Goal: Task Accomplishment & Management: Manage account settings

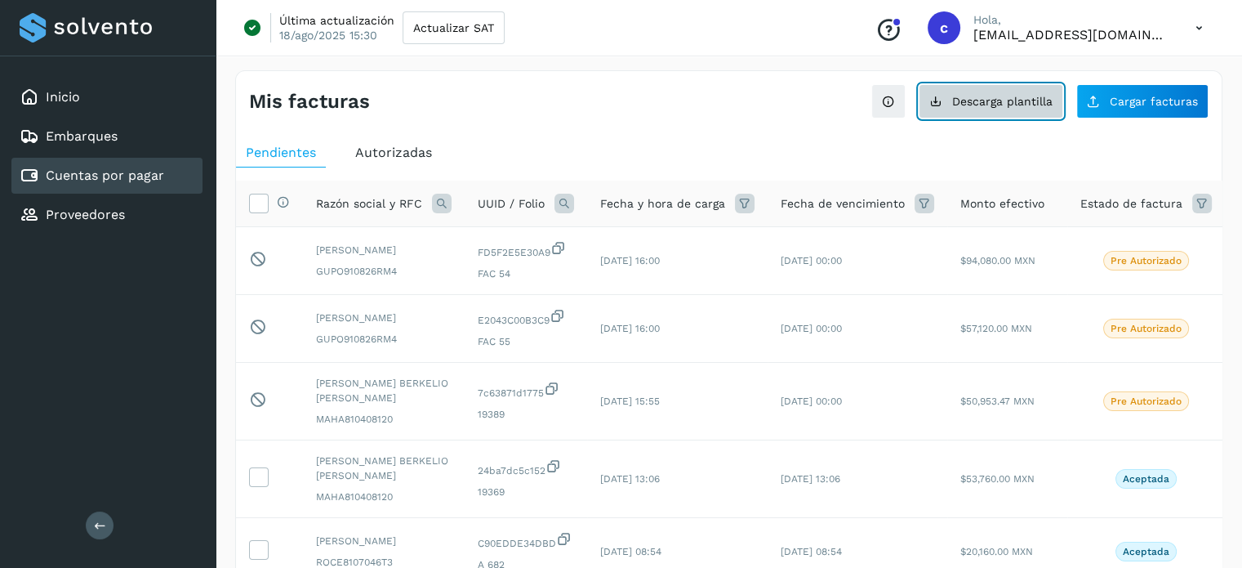
click at [964, 117] on button "Descarga plantilla" at bounding box center [991, 101] width 145 height 34
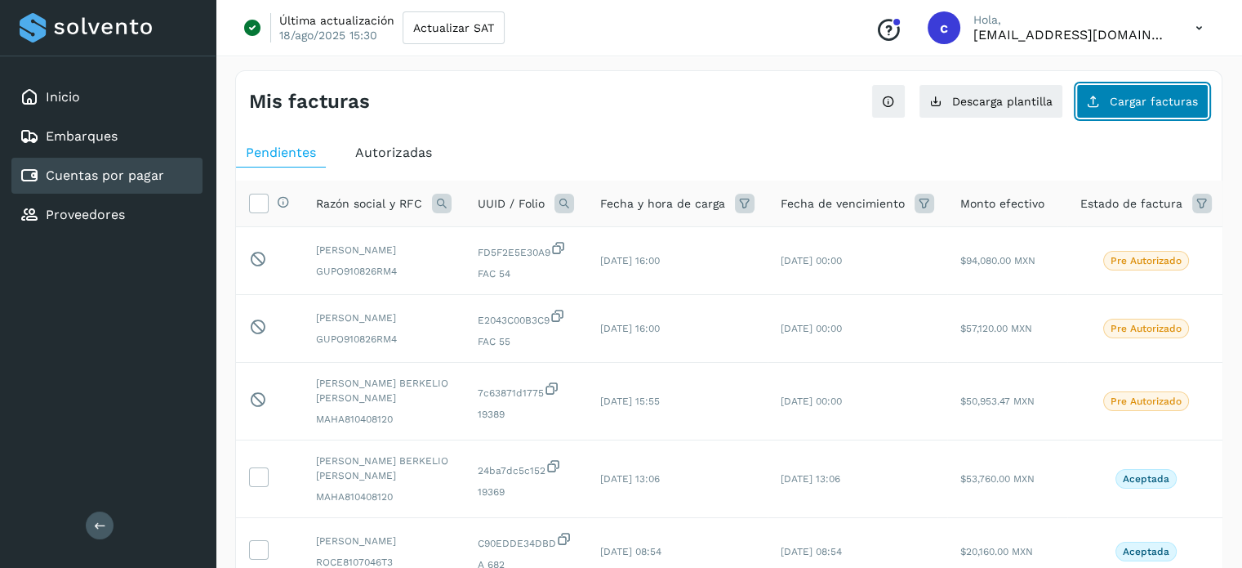
click at [1160, 105] on span "Cargar facturas" at bounding box center [1154, 101] width 88 height 11
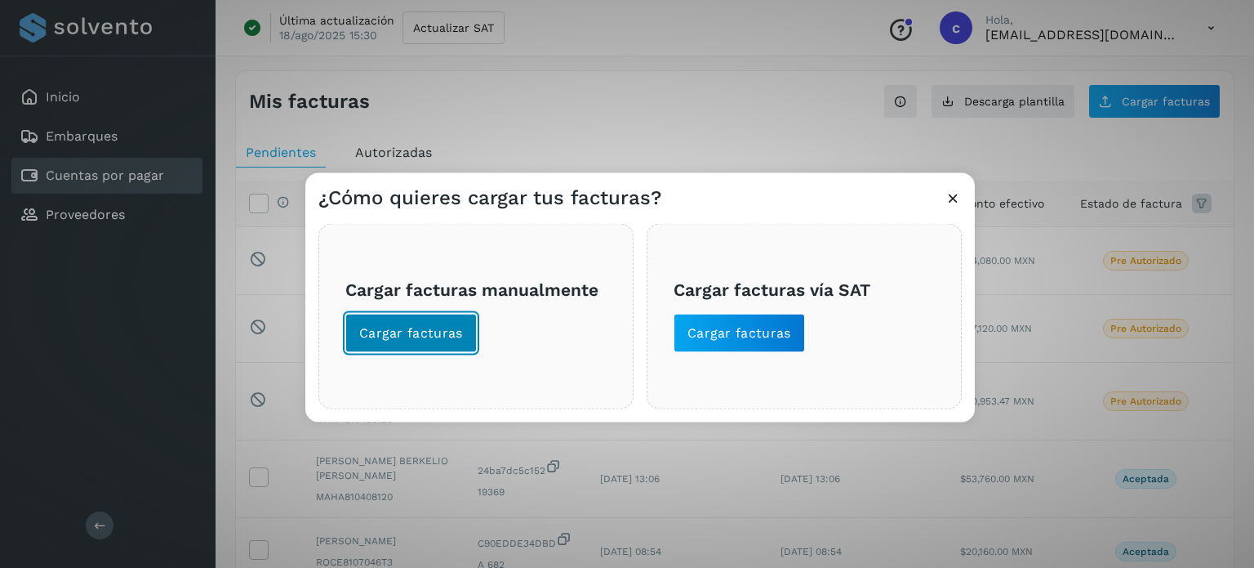
click at [464, 328] on button "Cargar facturas" at bounding box center [410, 332] width 131 height 39
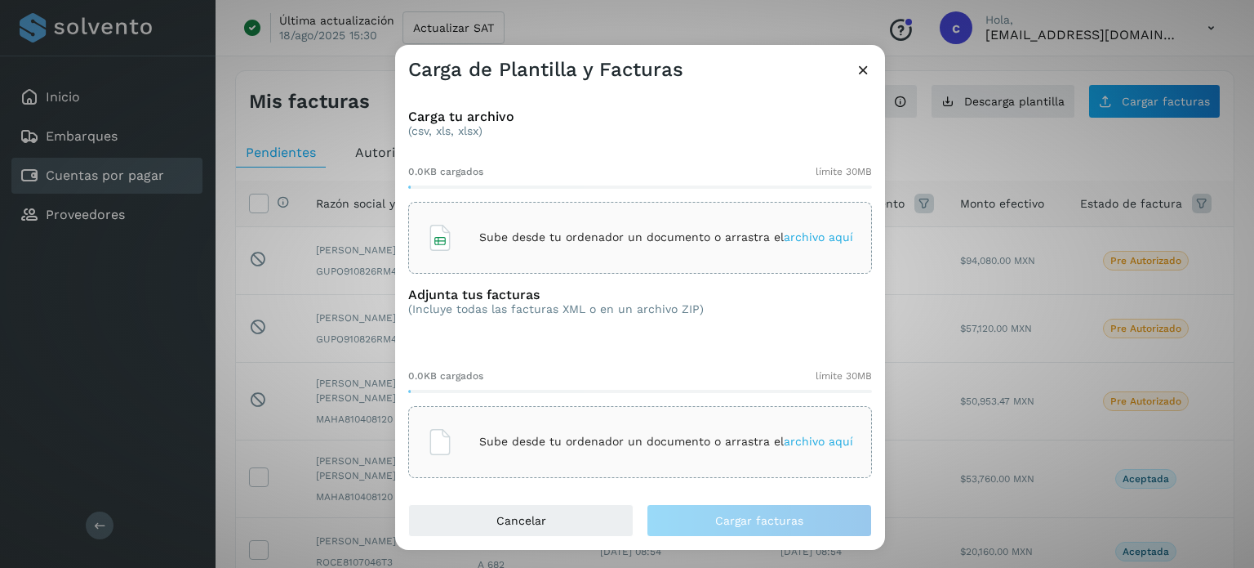
click at [532, 256] on div "Sube desde tu ordenador un documento o arrastra el archivo aquí" at bounding box center [640, 238] width 426 height 44
click at [506, 412] on div "Sube desde tu ordenador un documento o arrastra el archivo aquí" at bounding box center [640, 442] width 464 height 72
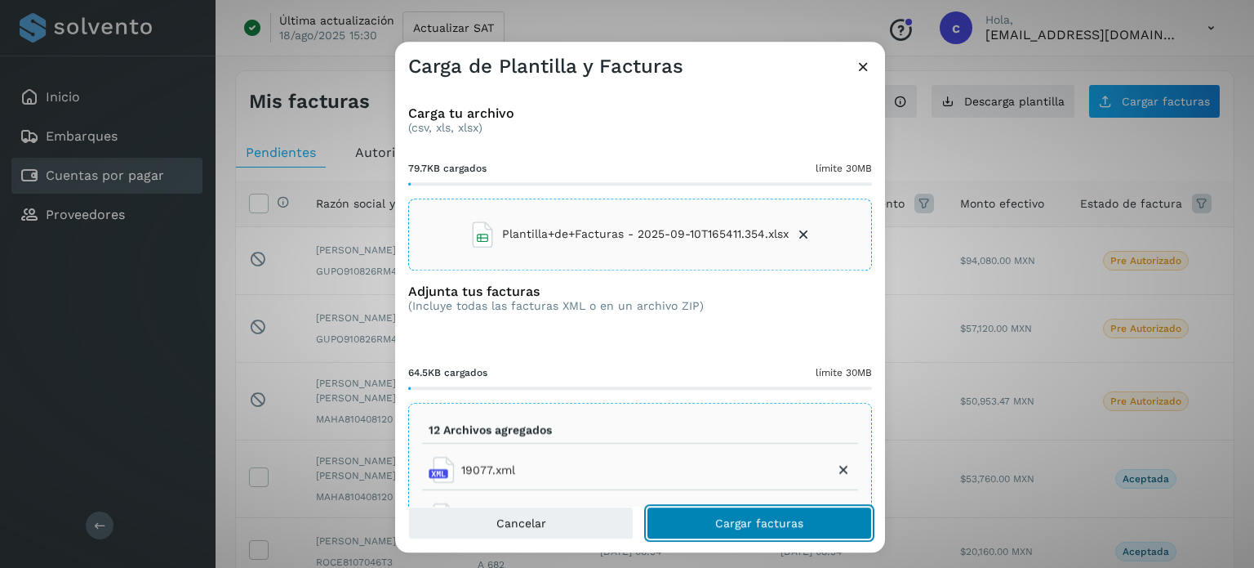
click at [741, 517] on span "Cargar facturas" at bounding box center [759, 522] width 88 height 11
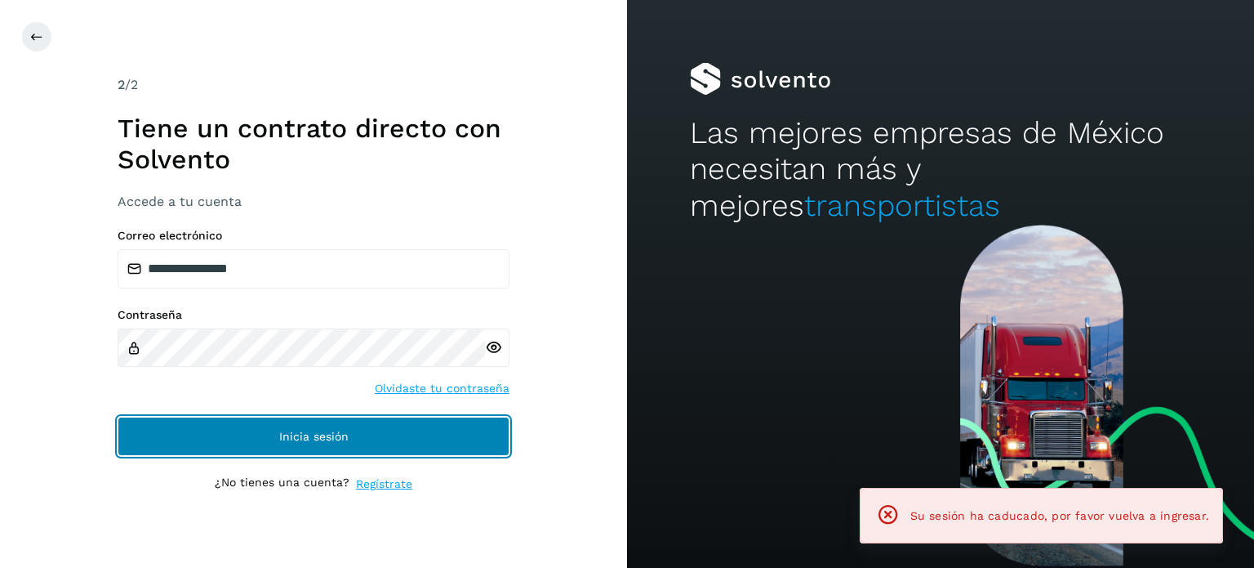
click at [317, 422] on button "Inicia sesión" at bounding box center [314, 435] width 392 height 39
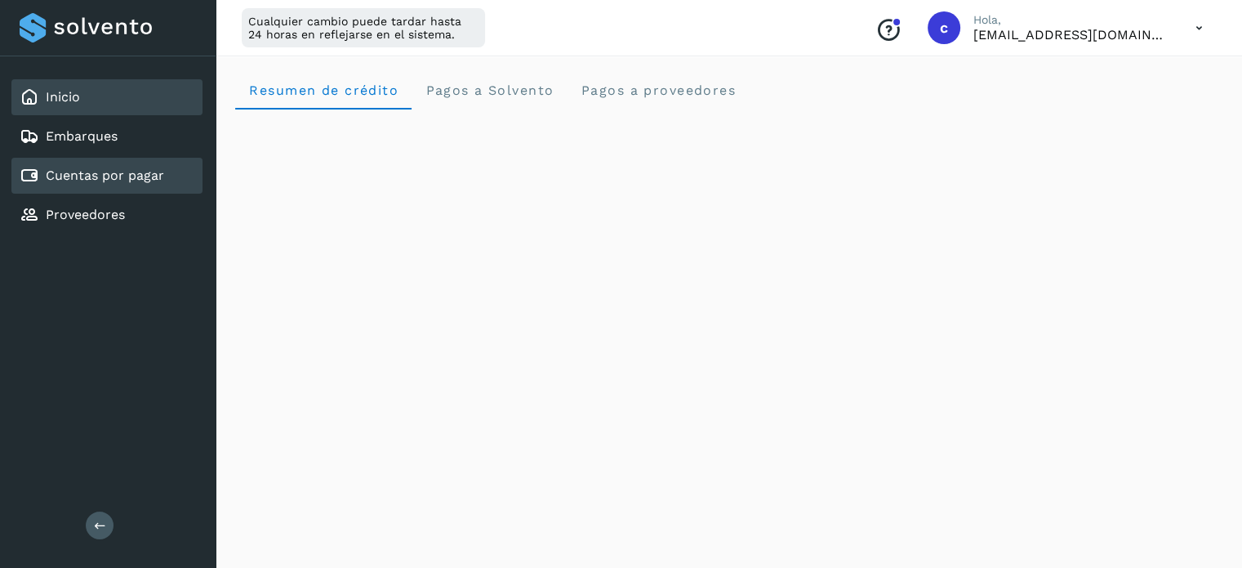
click at [96, 177] on link "Cuentas por pagar" at bounding box center [105, 175] width 118 height 16
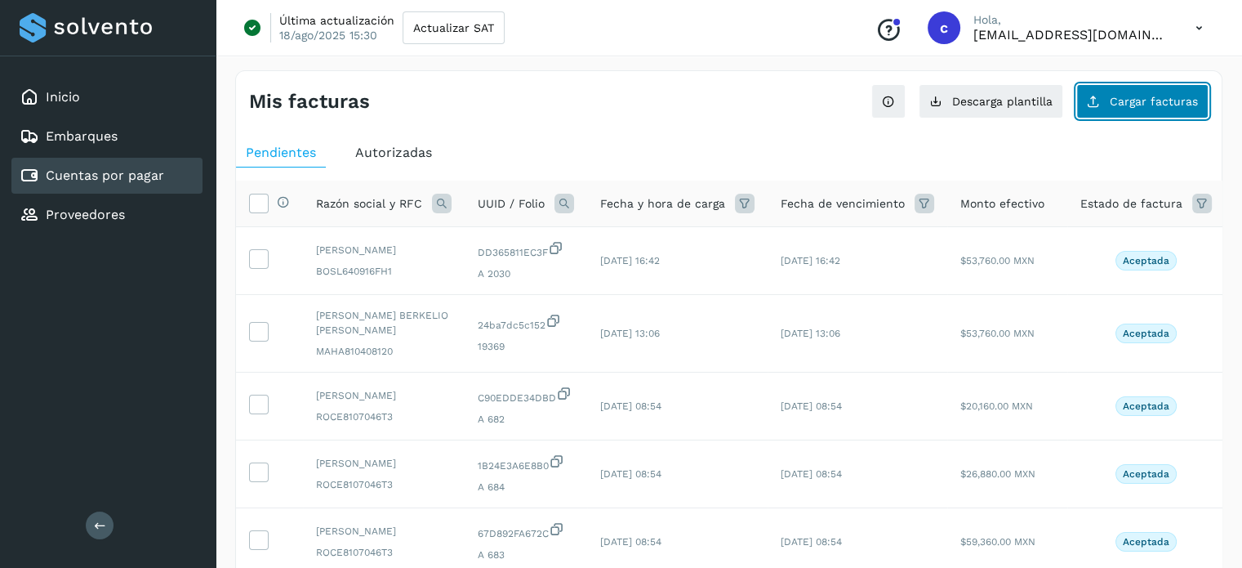
click at [1115, 108] on button "Cargar facturas" at bounding box center [1142, 101] width 132 height 34
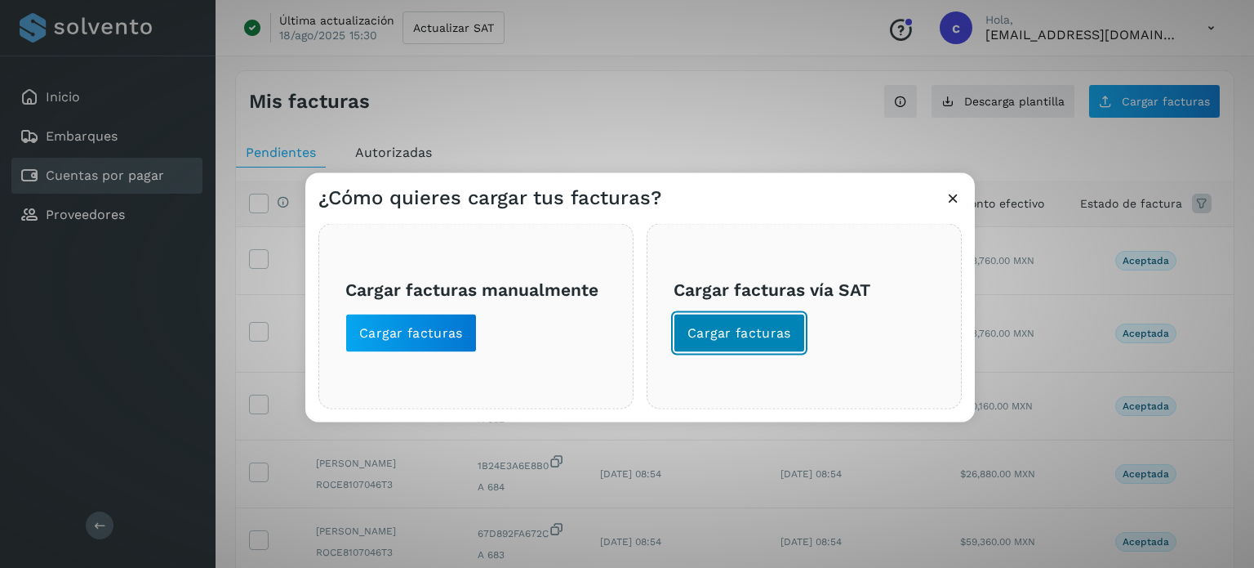
click at [754, 318] on button "Cargar facturas" at bounding box center [739, 332] width 131 height 39
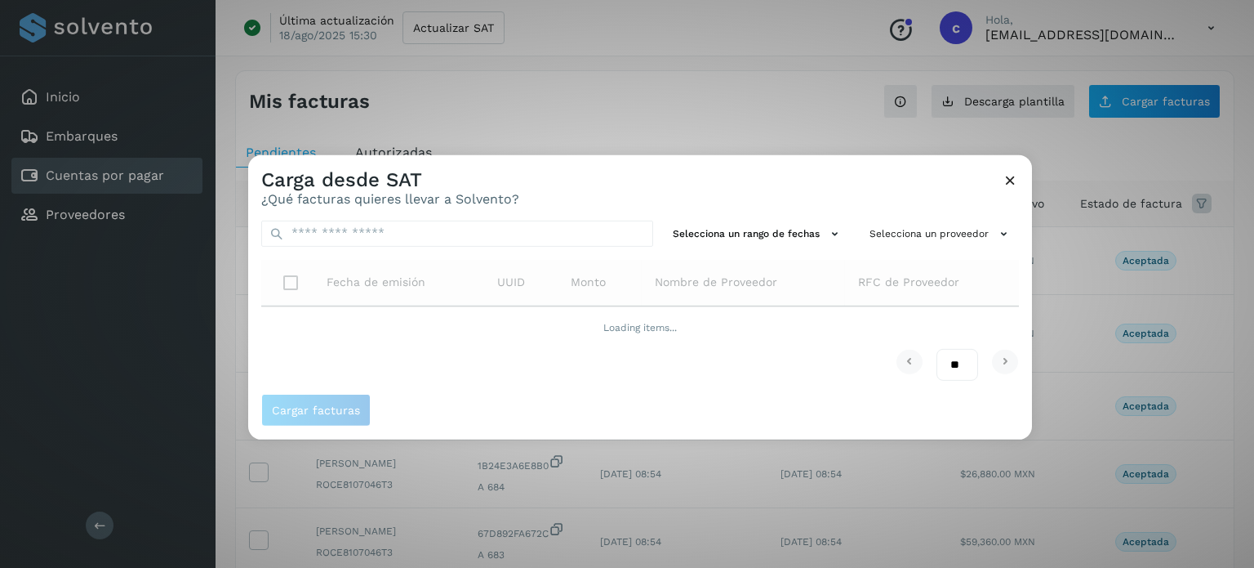
click at [1001, 185] on div "Carga desde SAT ¿Qué facturas quieres llevar a Solvento?" at bounding box center [640, 180] width 784 height 52
click at [1008, 184] on icon at bounding box center [1010, 179] width 17 height 17
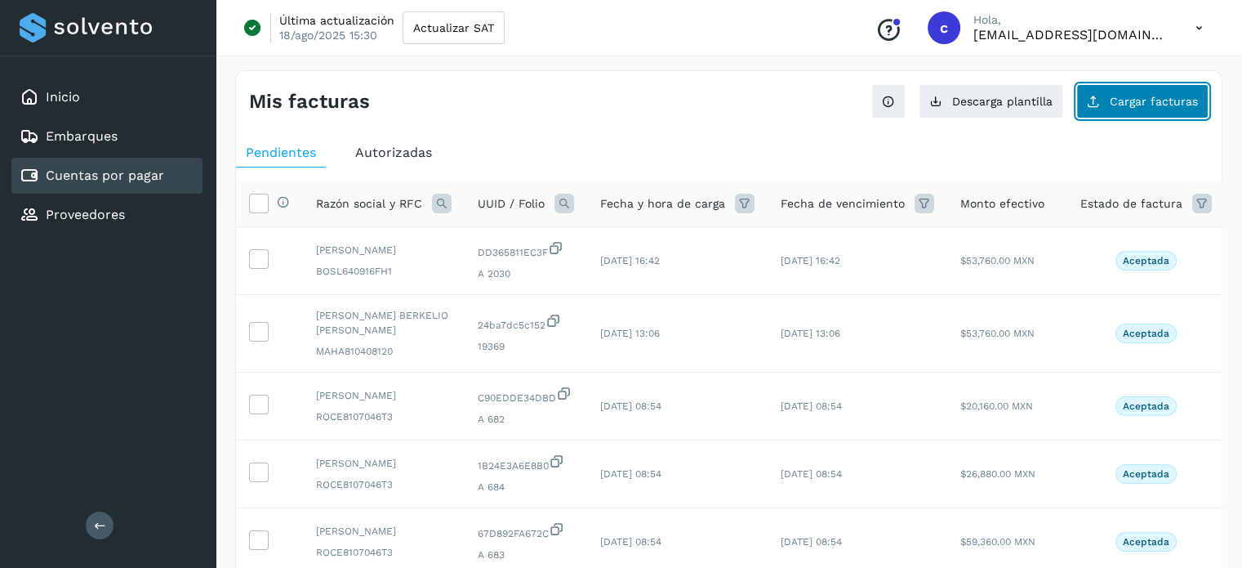
click at [1114, 102] on span "Cargar facturas" at bounding box center [1154, 101] width 88 height 11
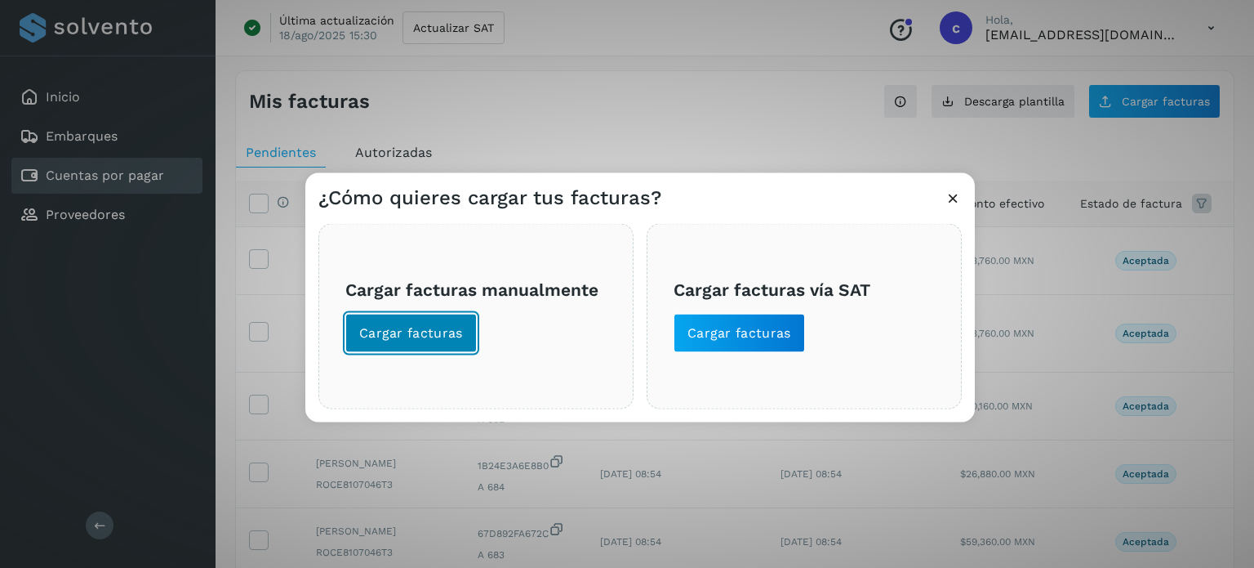
click at [391, 335] on span "Cargar facturas" at bounding box center [411, 332] width 104 height 18
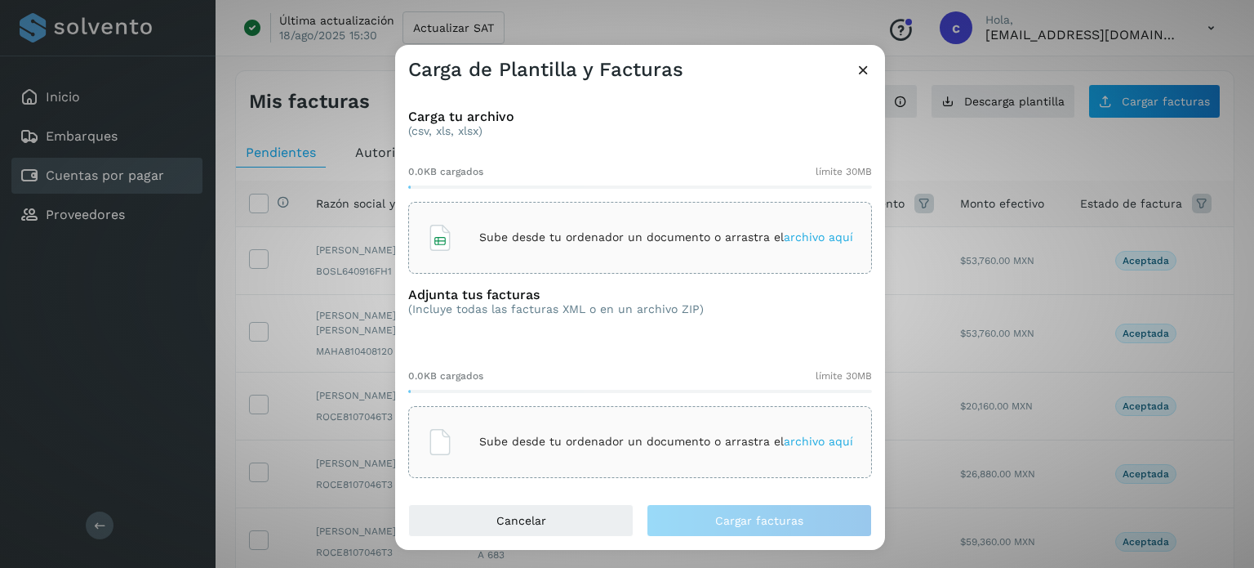
click at [579, 211] on div "Sube desde tu ordenador un documento o arrastra el archivo aquí" at bounding box center [640, 238] width 464 height 72
click at [490, 427] on div "Sube desde tu ordenador un documento o arrastra el archivo aquí" at bounding box center [640, 442] width 426 height 44
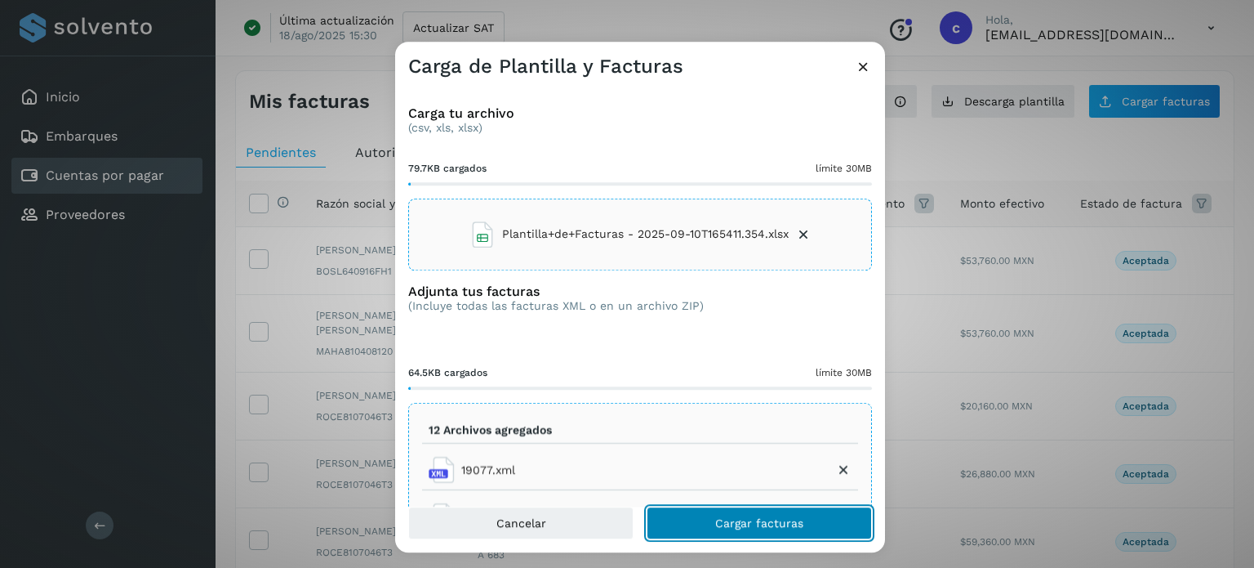
click at [706, 532] on button "Cargar facturas" at bounding box center [759, 522] width 225 height 33
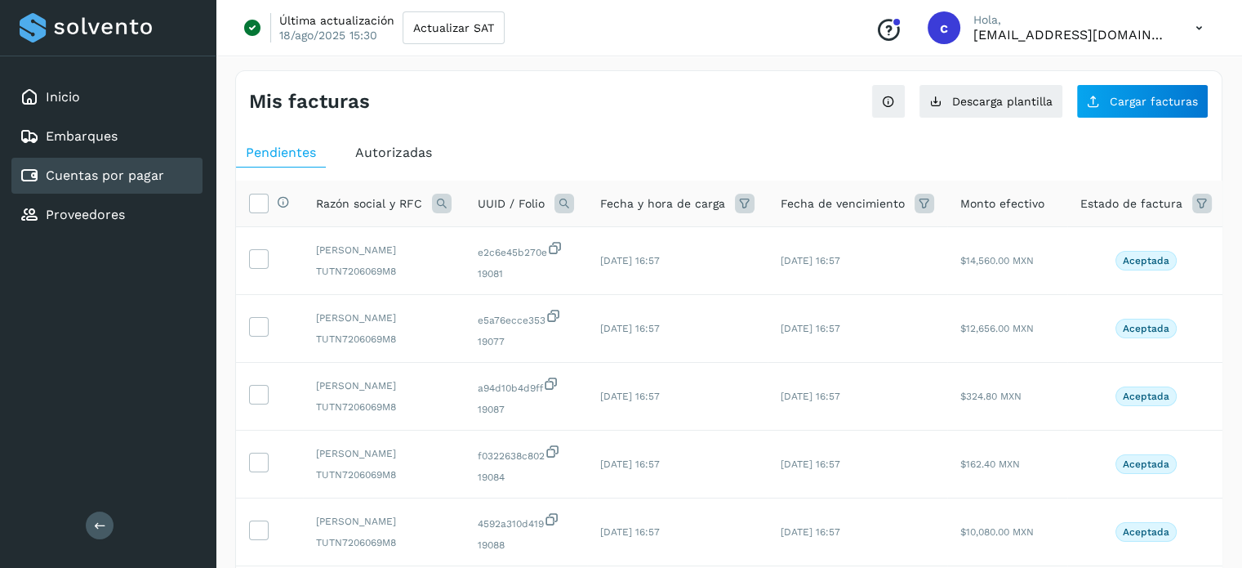
click at [564, 204] on icon at bounding box center [564, 204] width 20 height 20
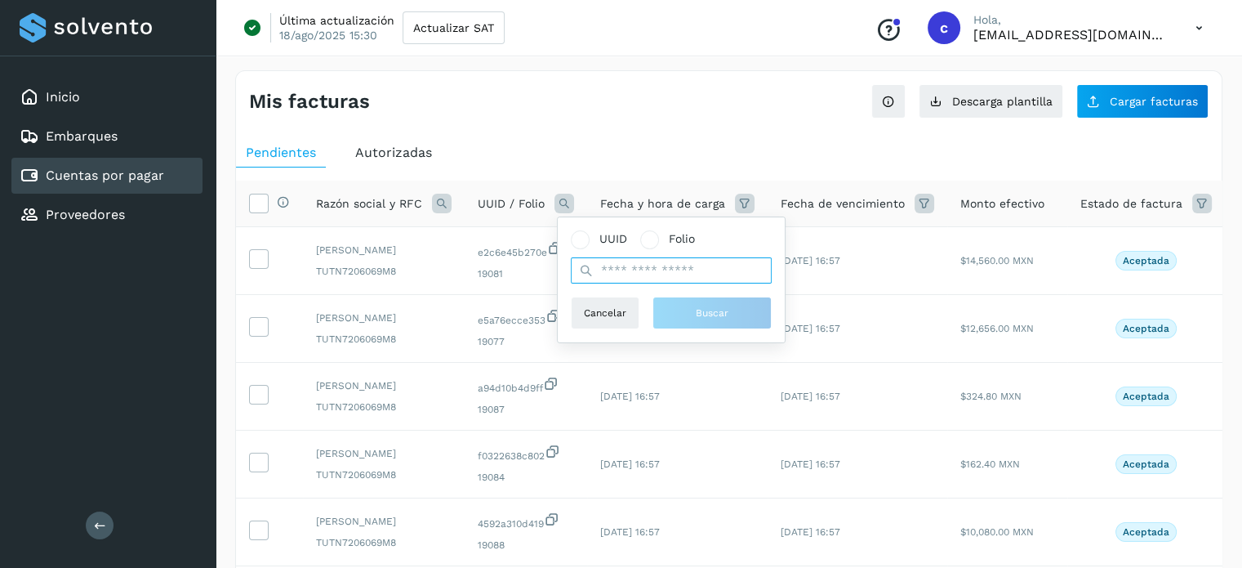
click at [624, 277] on input "text" at bounding box center [671, 270] width 201 height 26
paste input "**********"
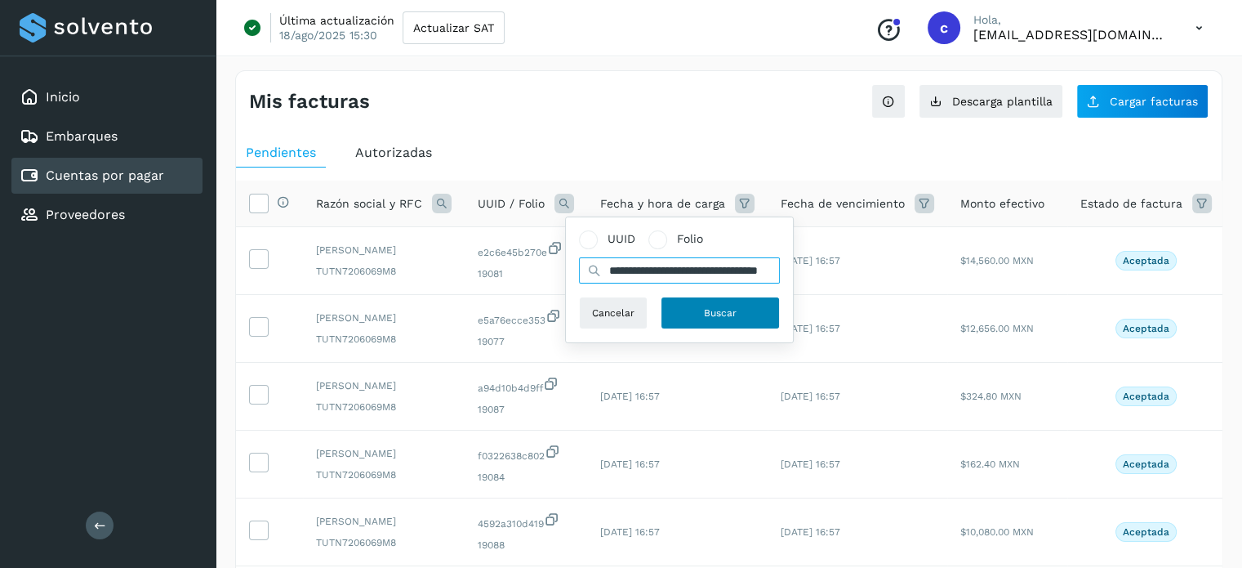
type input "**********"
click at [711, 314] on span "Buscar" at bounding box center [720, 312] width 33 height 15
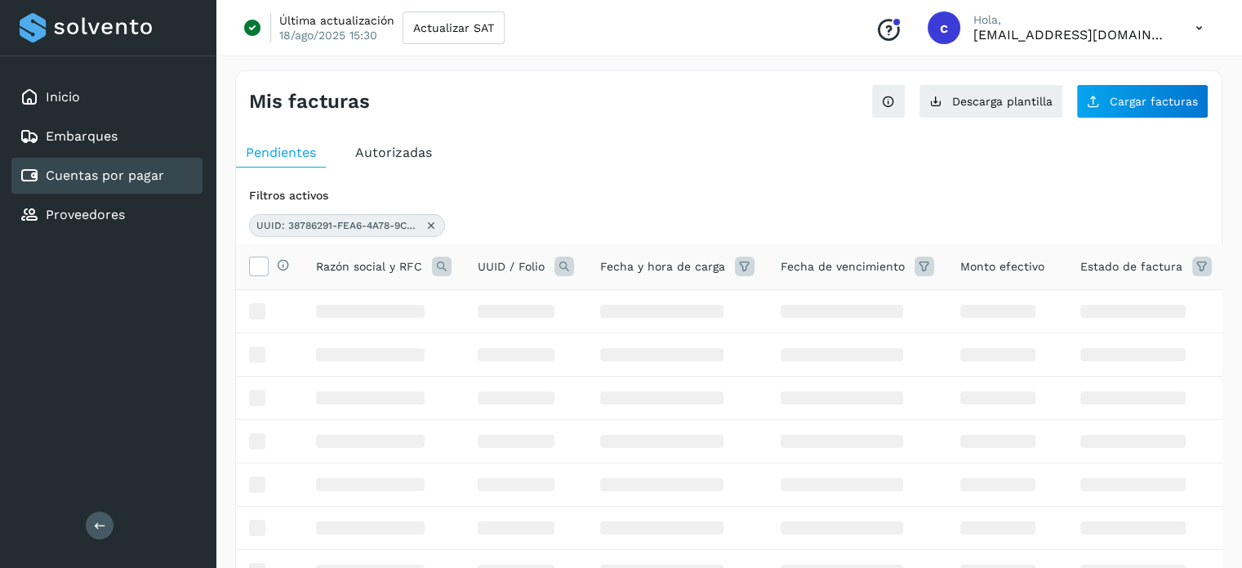
scroll to position [0, 0]
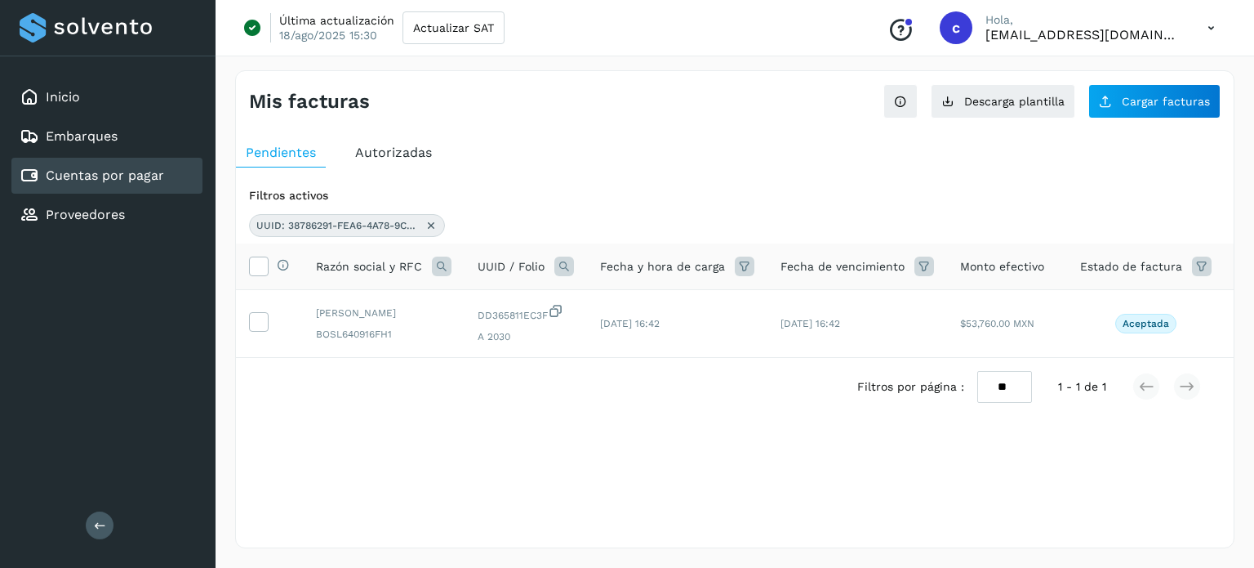
click at [256, 327] on icon at bounding box center [258, 320] width 17 height 17
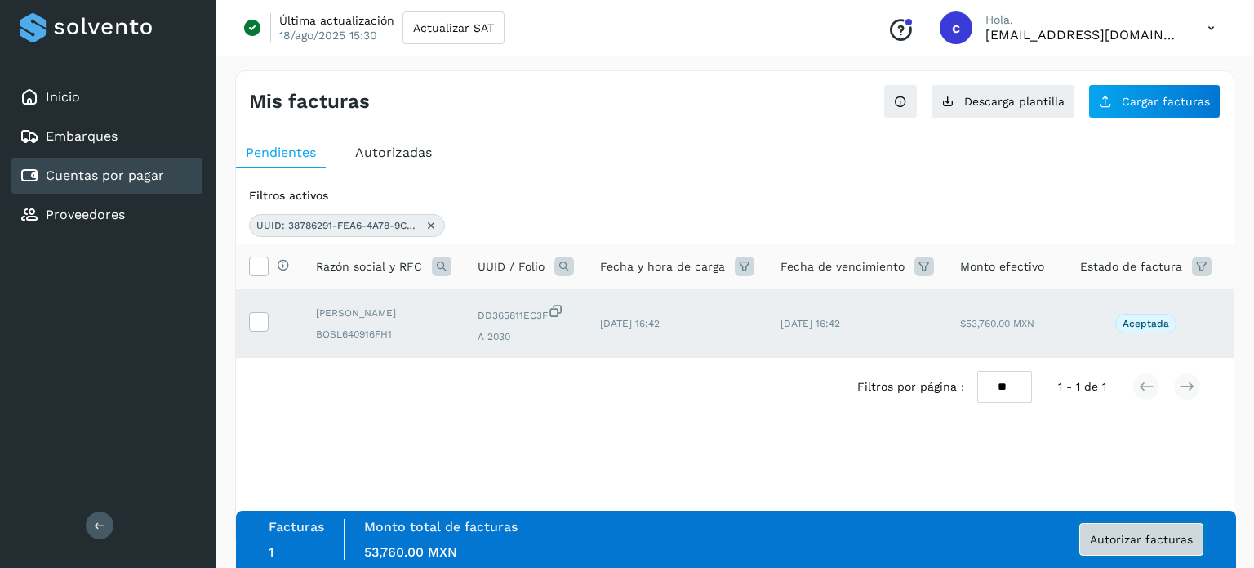
click at [1138, 541] on span "Autorizar facturas" at bounding box center [1141, 538] width 103 height 11
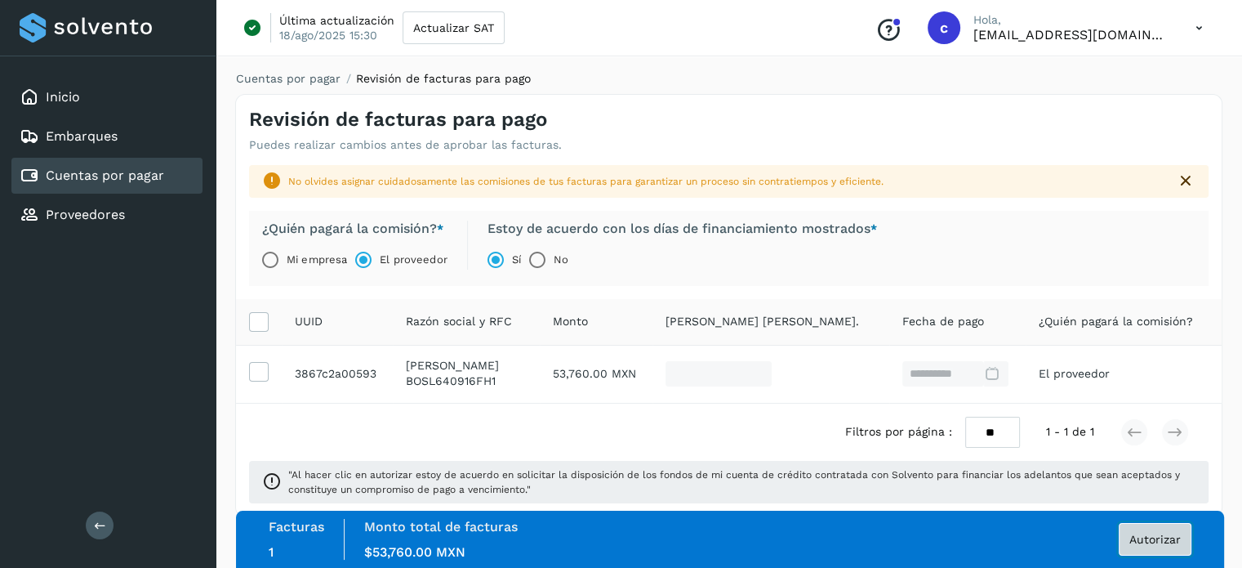
click at [1145, 535] on span "Autorizar" at bounding box center [1154, 538] width 51 height 11
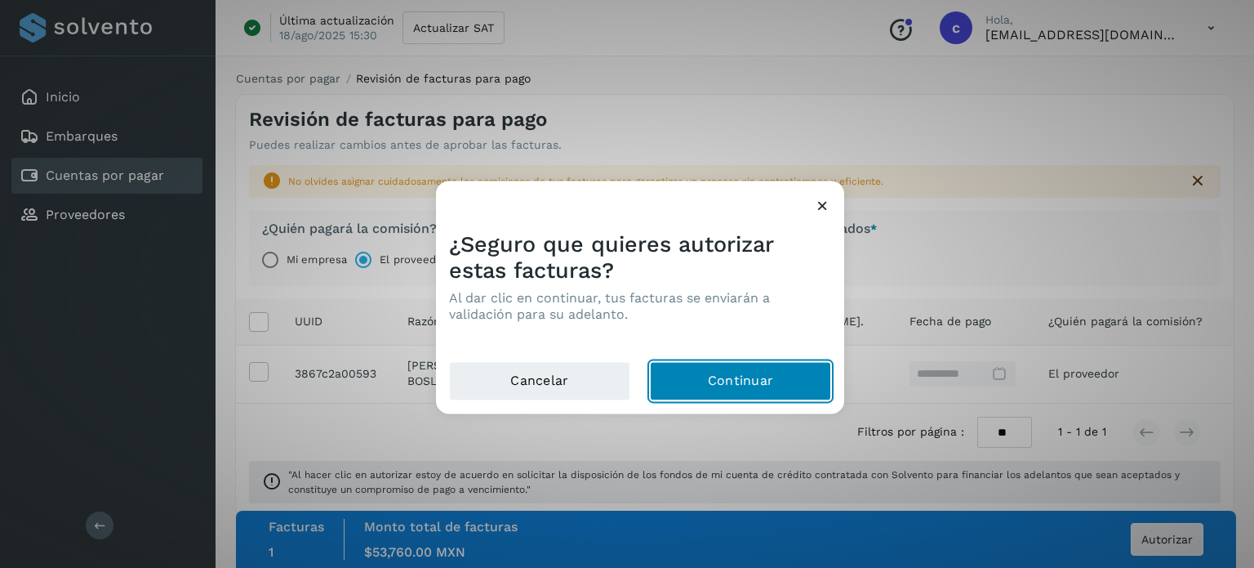
click at [754, 390] on button "Continuar" at bounding box center [740, 380] width 181 height 39
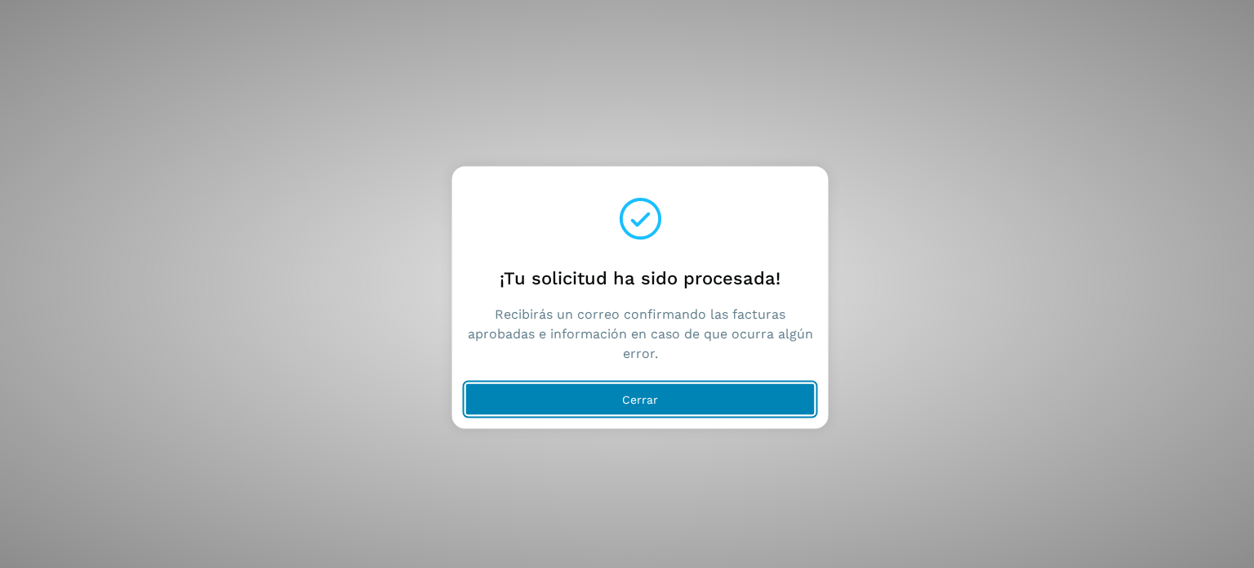
click at [584, 388] on button "Cerrar" at bounding box center [640, 398] width 350 height 33
